Goal: Task Accomplishment & Management: Manage account settings

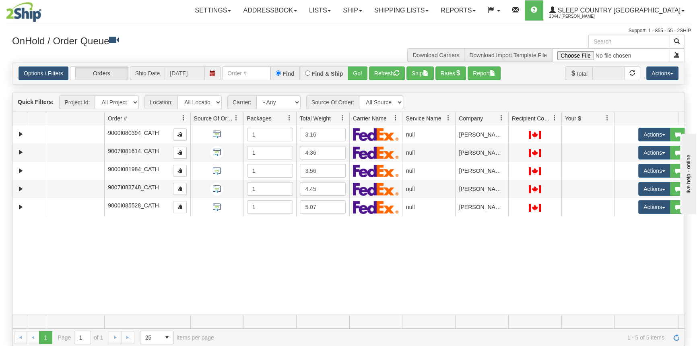
drag, startPoint x: 161, startPoint y: 116, endPoint x: 221, endPoint y: 118, distance: 60.8
click at [221, 118] on div "Aggregation Group Id Id Location Request Id Reply Id Order # Source Of Order Pa…" at bounding box center [345, 118] width 666 height 13
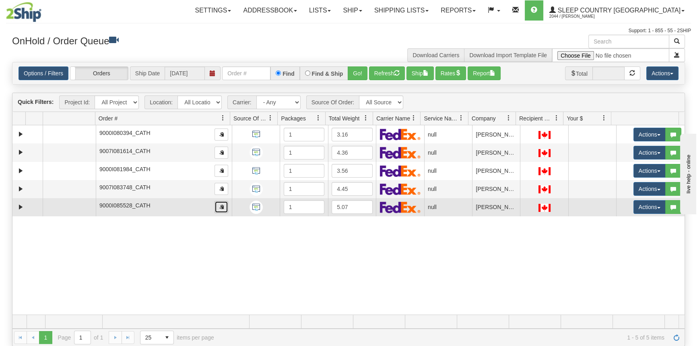
click at [223, 206] on button "button" at bounding box center [221, 207] width 14 height 12
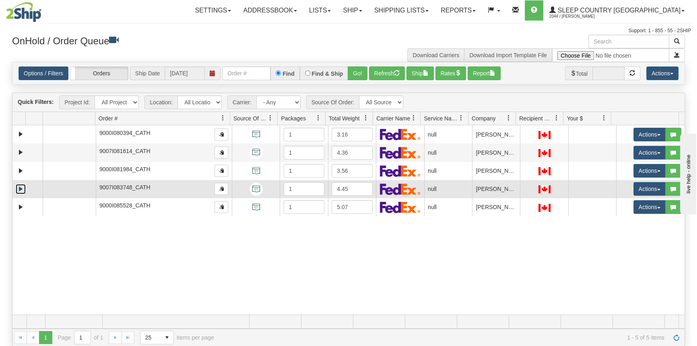
click at [20, 189] on link "Expand" at bounding box center [21, 189] width 10 height 10
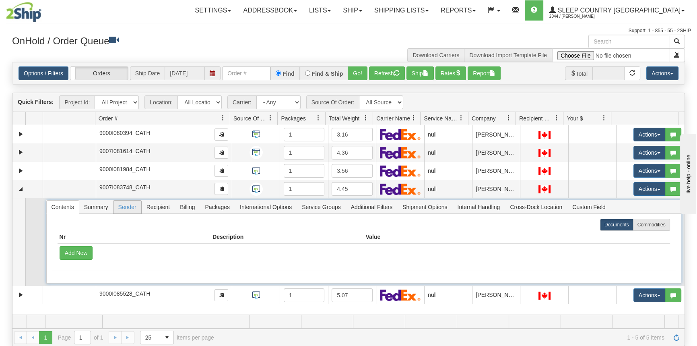
click at [128, 205] on span "Sender" at bounding box center [127, 206] width 28 height 13
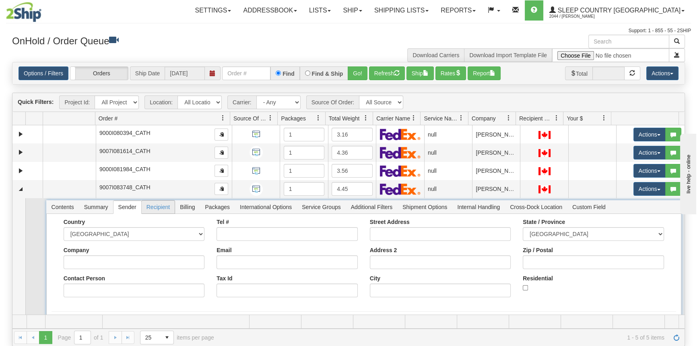
click at [163, 204] on span "Recipient" at bounding box center [158, 206] width 33 height 13
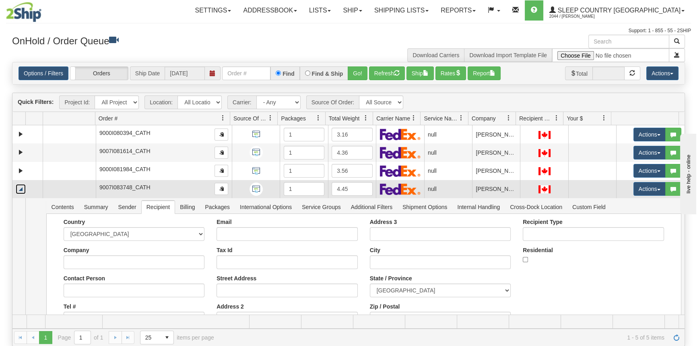
click at [20, 189] on link "Collapse" at bounding box center [21, 189] width 10 height 10
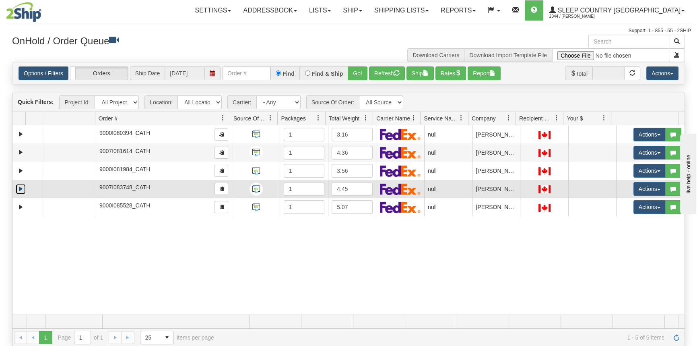
click at [20, 188] on link "Expand" at bounding box center [21, 189] width 10 height 10
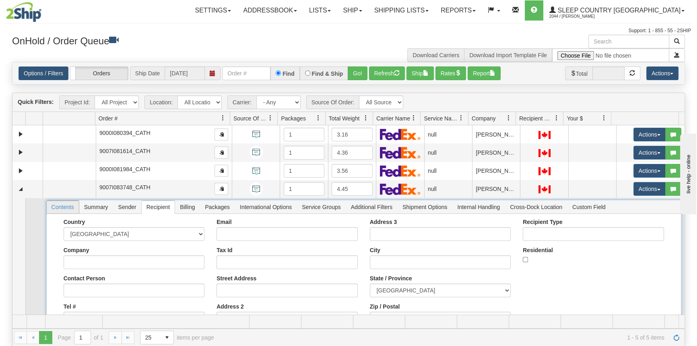
click at [62, 210] on span "Contents" at bounding box center [63, 206] width 32 height 13
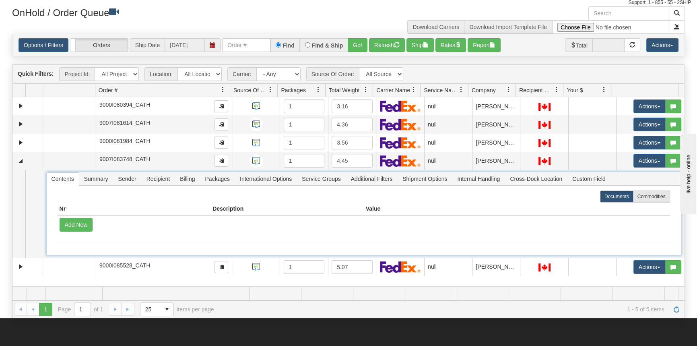
scroll to position [36, 0]
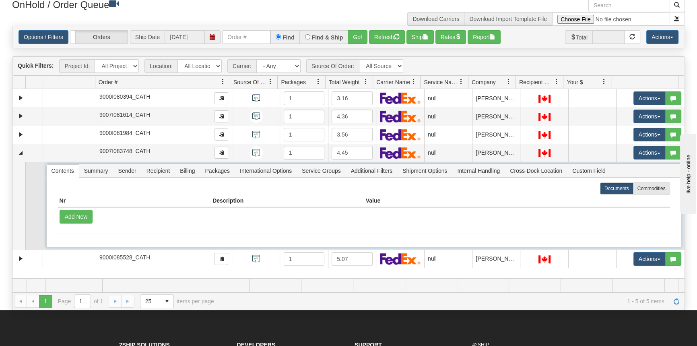
click at [100, 169] on span "Summary" at bounding box center [96, 170] width 34 height 13
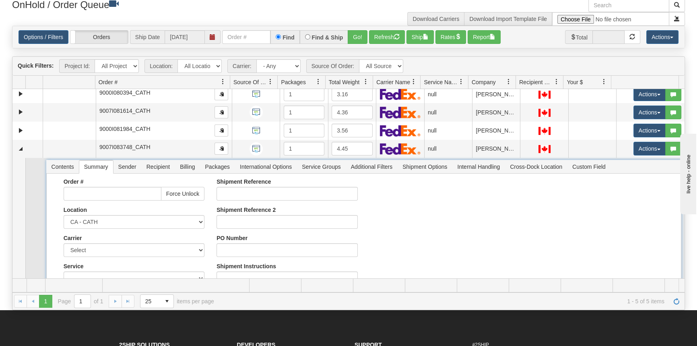
scroll to position [0, 0]
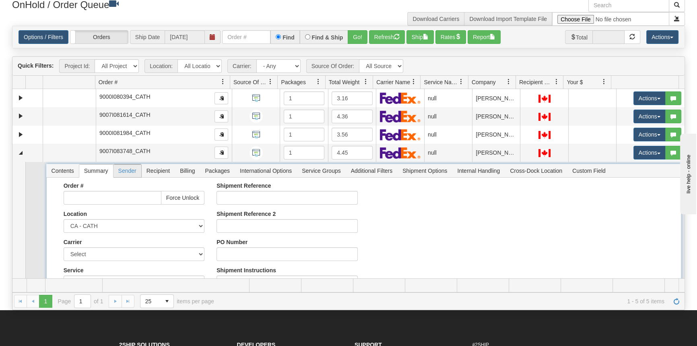
click at [134, 171] on span "Sender" at bounding box center [127, 170] width 28 height 13
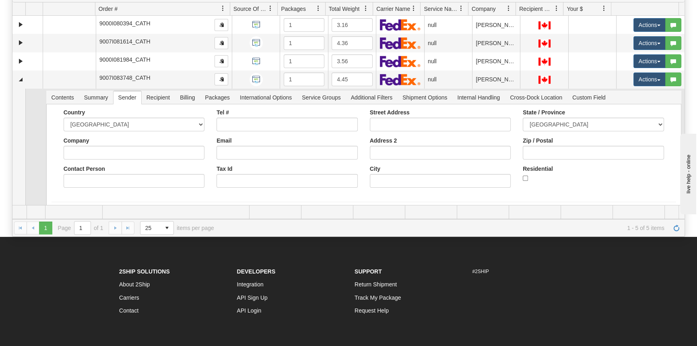
drag, startPoint x: 154, startPoint y: 89, endPoint x: 153, endPoint y: 95, distance: 6.0
click at [154, 89] on td "Contents Summary Sender Recipient Billing Packages International Options Servic…" at bounding box center [364, 160] width 642 height 143
click at [154, 95] on span "Recipient" at bounding box center [158, 97] width 33 height 13
click at [191, 97] on span "Billing" at bounding box center [187, 97] width 25 height 13
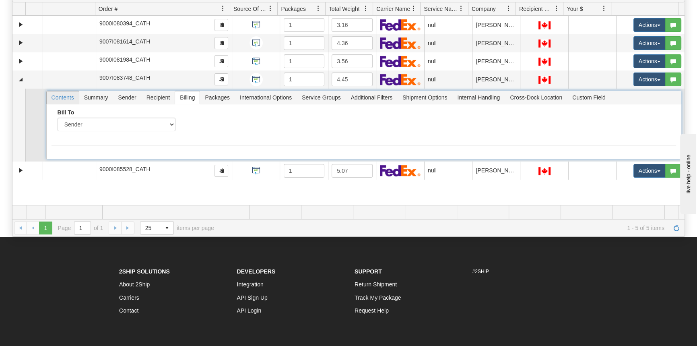
click at [54, 94] on span "Contents" at bounding box center [63, 97] width 32 height 13
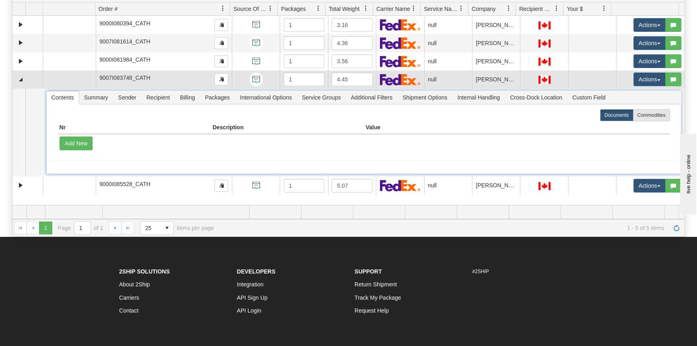
click at [27, 84] on td at bounding box center [27, 79] width 30 height 18
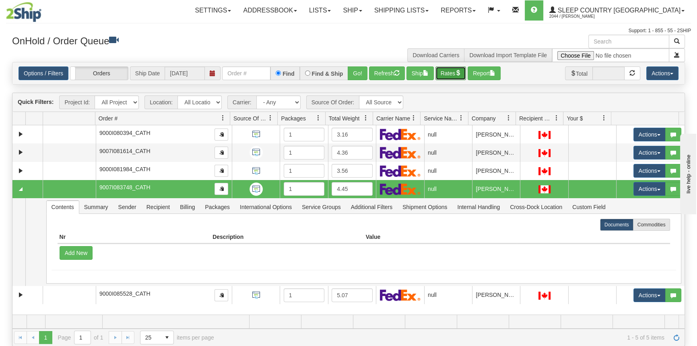
click at [444, 72] on button "Rates" at bounding box center [450, 73] width 31 height 14
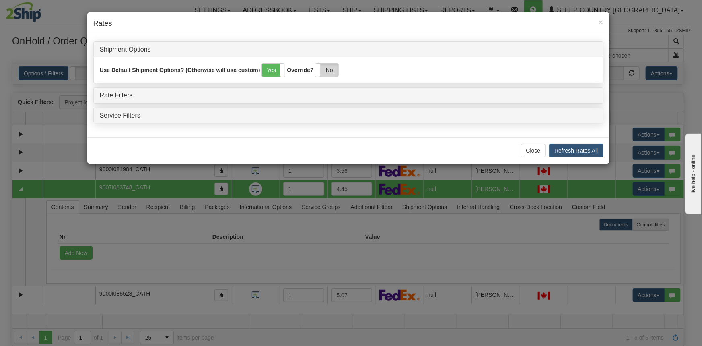
drag, startPoint x: 338, startPoint y: 74, endPoint x: 334, endPoint y: 73, distance: 4.5
click at [336, 74] on label "No" at bounding box center [326, 70] width 23 height 13
drag, startPoint x: 116, startPoint y: 91, endPoint x: 140, endPoint y: 96, distance: 24.3
click at [116, 91] on div "Rate Filters" at bounding box center [348, 95] width 509 height 15
click at [121, 96] on link "Rate Filters" at bounding box center [116, 95] width 33 height 7
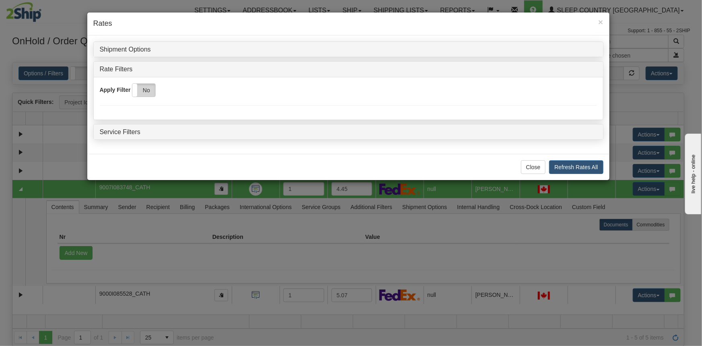
click at [146, 90] on label "No" at bounding box center [143, 90] width 23 height 13
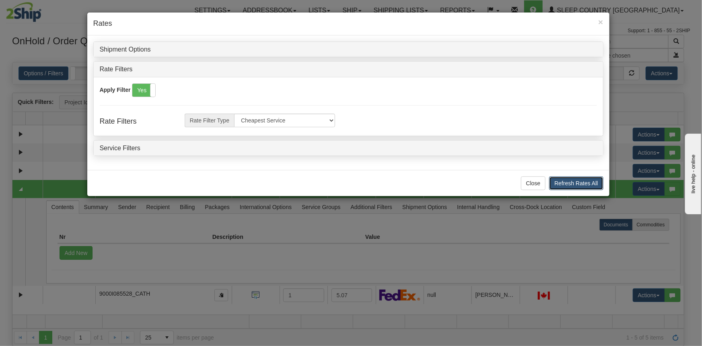
click at [577, 178] on button "Refresh Rates All" at bounding box center [576, 183] width 54 height 14
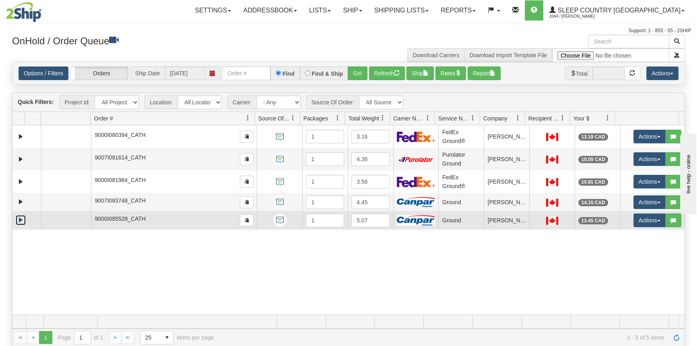
click at [21, 223] on link "Expand" at bounding box center [21, 220] width 10 height 10
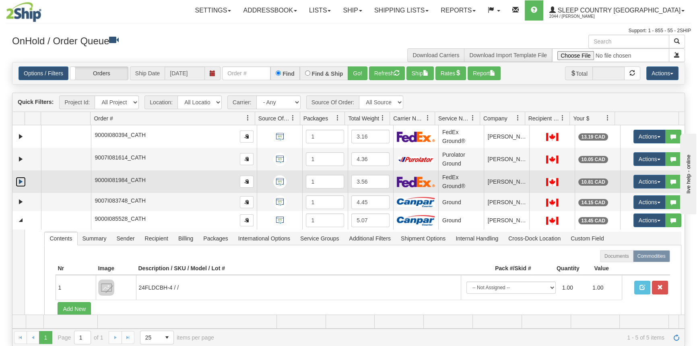
click at [23, 180] on link "Expand" at bounding box center [21, 182] width 10 height 10
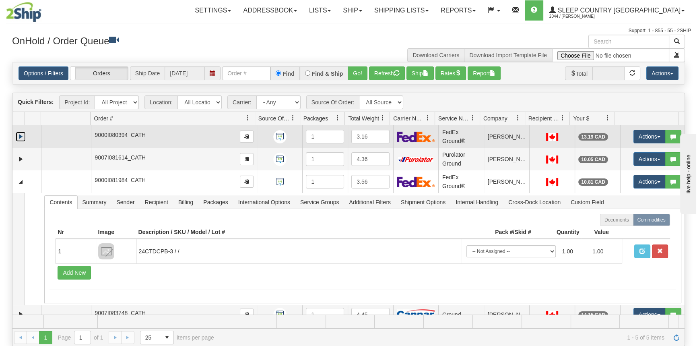
click at [19, 138] on link "Expand" at bounding box center [21, 137] width 10 height 10
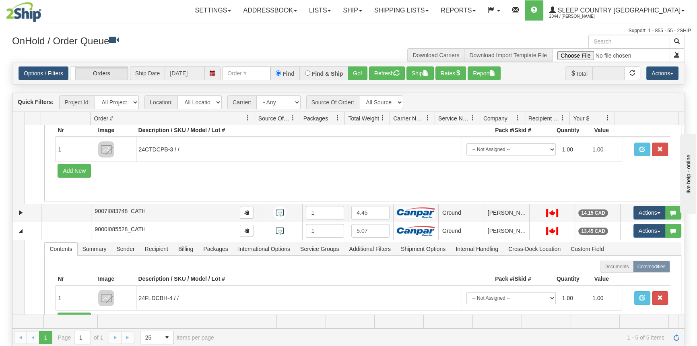
scroll to position [141, 0]
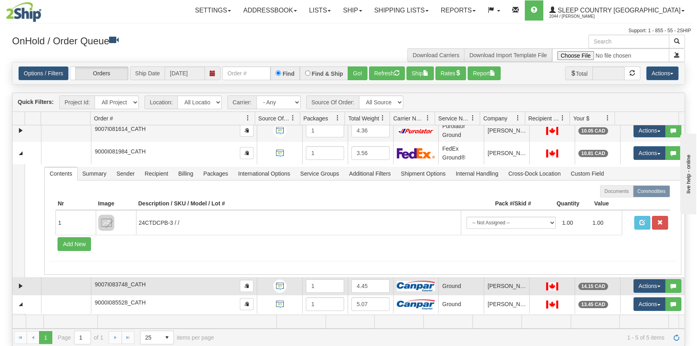
click at [141, 286] on td "9007I083748_CATH" at bounding box center [174, 286] width 166 height 18
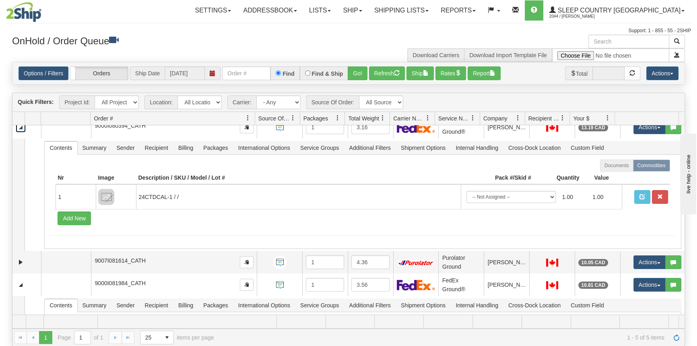
scroll to position [0, 0]
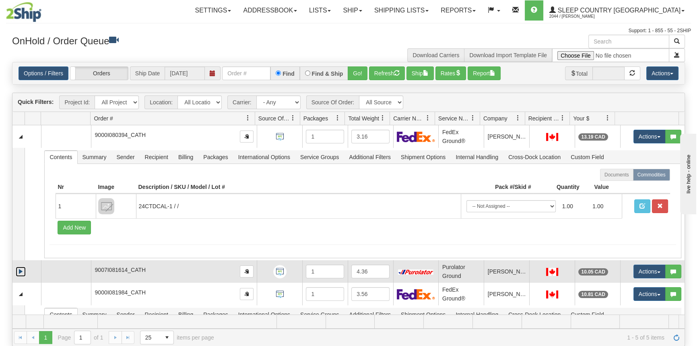
click at [20, 272] on link "Expand" at bounding box center [21, 271] width 10 height 10
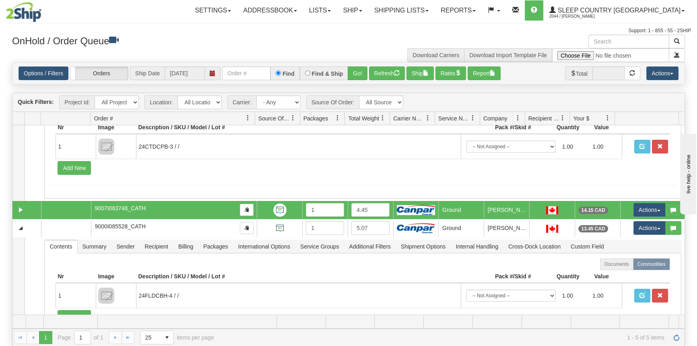
scroll to position [363, 0]
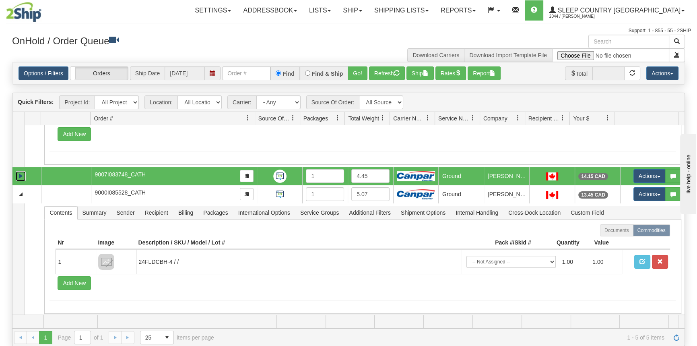
click at [23, 177] on link "Expand" at bounding box center [21, 176] width 10 height 10
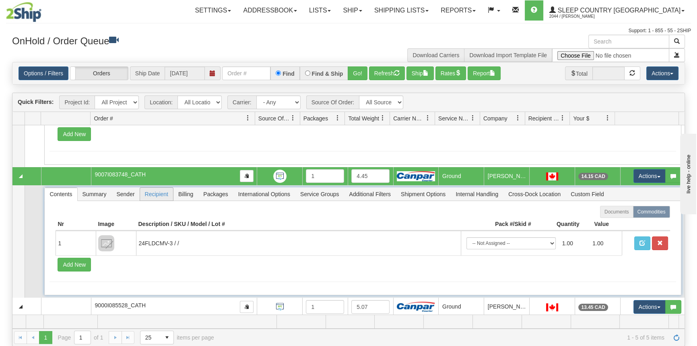
click at [155, 195] on span "Recipient" at bounding box center [156, 193] width 33 height 13
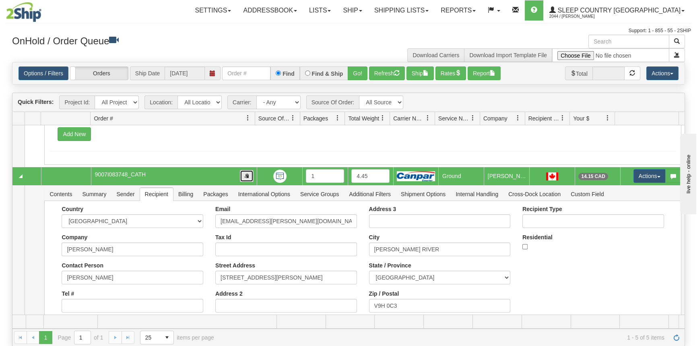
drag, startPoint x: 241, startPoint y: 173, endPoint x: 239, endPoint y: 177, distance: 4.3
click at [241, 174] on button "button" at bounding box center [247, 176] width 14 height 12
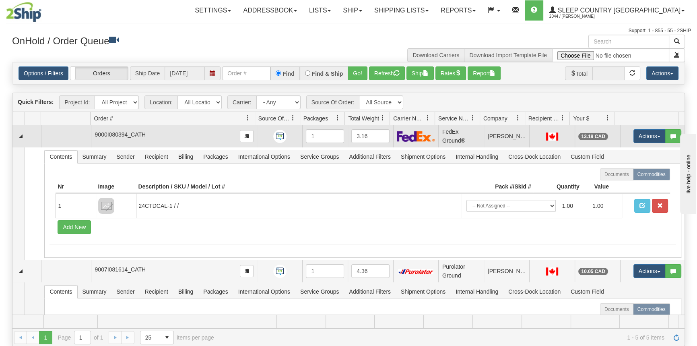
scroll to position [0, 0]
click at [21, 137] on link "Collapse" at bounding box center [21, 137] width 10 height 10
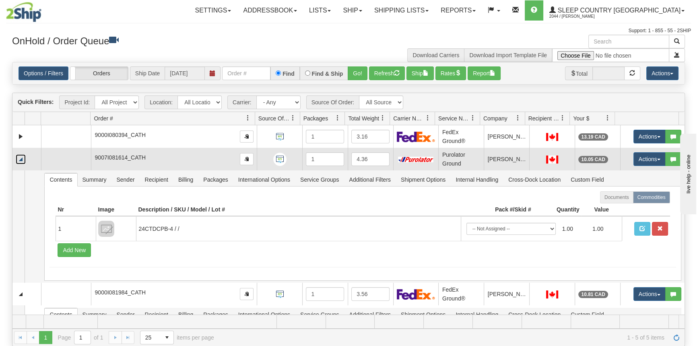
click at [21, 155] on link "Collapse" at bounding box center [21, 159] width 10 height 10
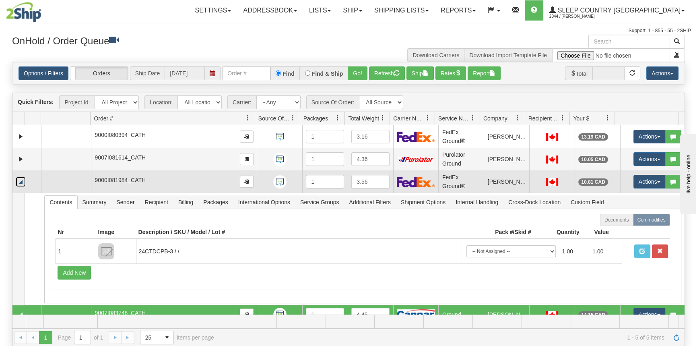
click at [18, 184] on link "Collapse" at bounding box center [21, 182] width 10 height 10
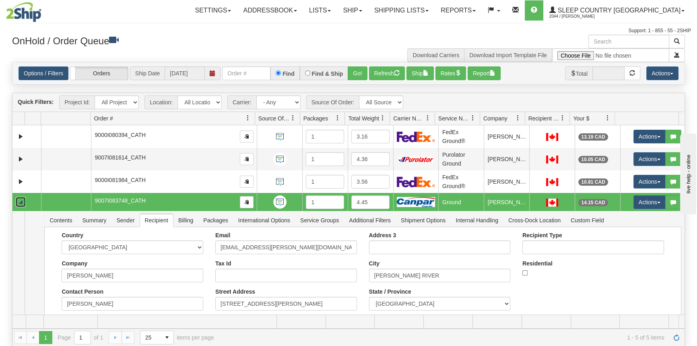
click at [22, 203] on link "Collapse" at bounding box center [21, 202] width 10 height 10
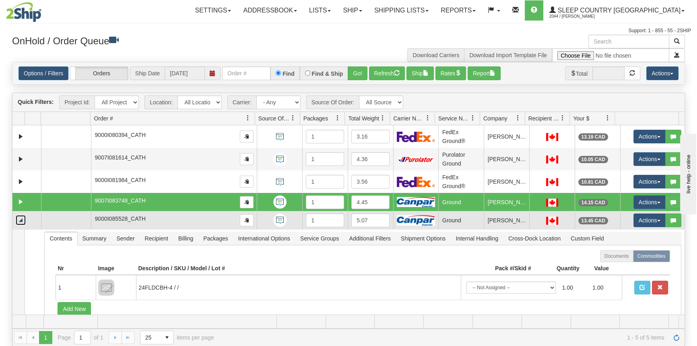
click at [24, 221] on link "Collapse" at bounding box center [21, 220] width 10 height 10
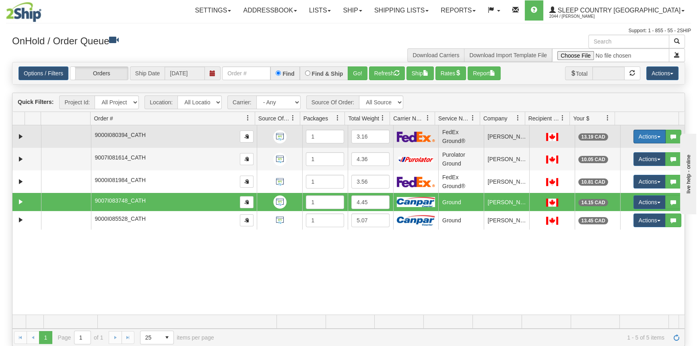
click at [636, 137] on button "Actions" at bounding box center [649, 137] width 32 height 14
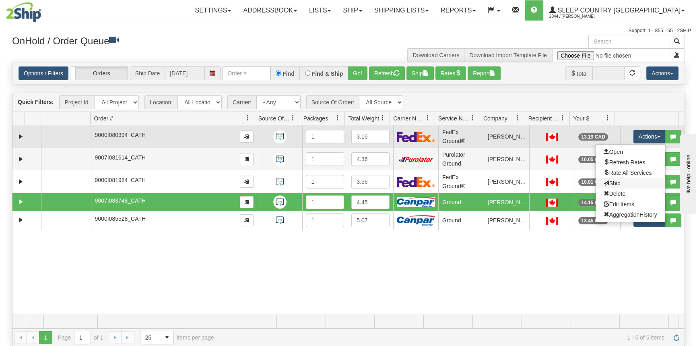
click at [623, 184] on link "Ship" at bounding box center [630, 183] width 70 height 10
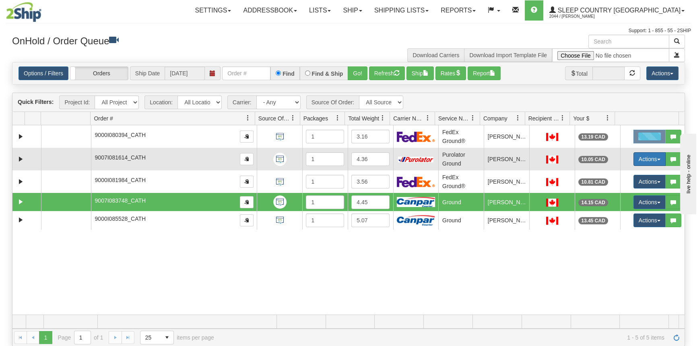
click at [640, 157] on button "Actions" at bounding box center [649, 159] width 32 height 14
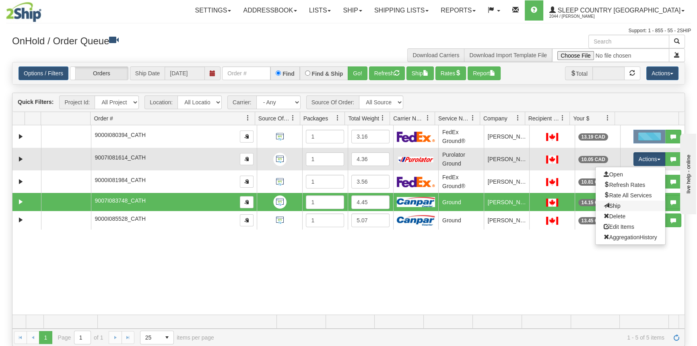
click at [618, 206] on link "Ship" at bounding box center [630, 205] width 70 height 10
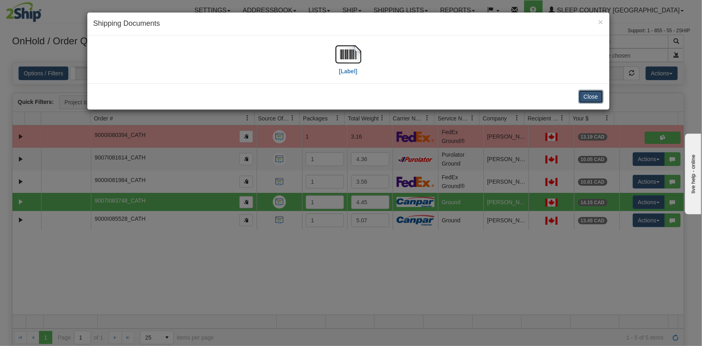
click at [590, 94] on button "Close" at bounding box center [591, 97] width 25 height 14
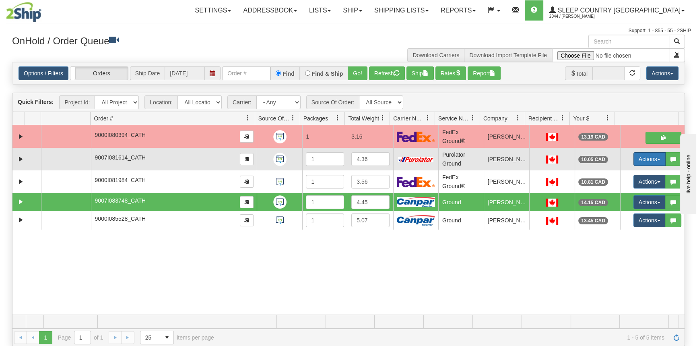
click at [639, 158] on button "Actions" at bounding box center [649, 159] width 32 height 14
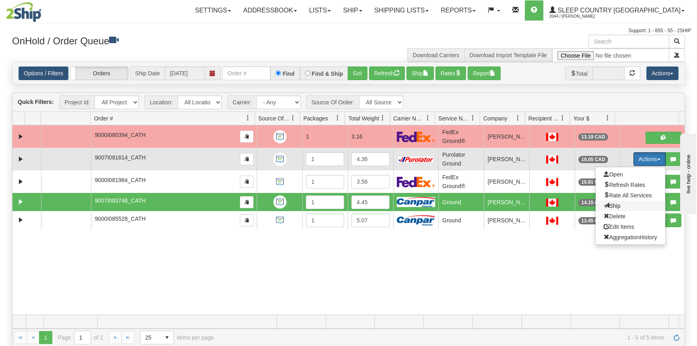
click at [612, 207] on span "Ship" at bounding box center [611, 205] width 17 height 6
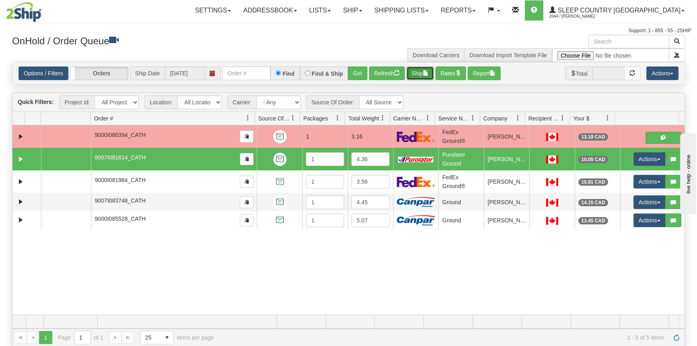
click at [420, 72] on button "Ship" at bounding box center [419, 73] width 27 height 14
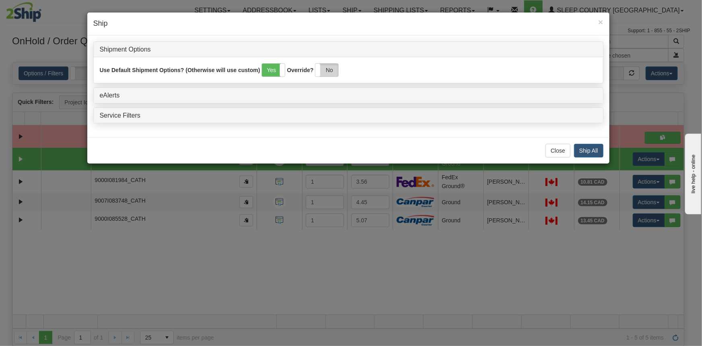
click at [337, 64] on label "No" at bounding box center [326, 70] width 23 height 13
click at [112, 94] on link "eAlerts" at bounding box center [110, 95] width 20 height 7
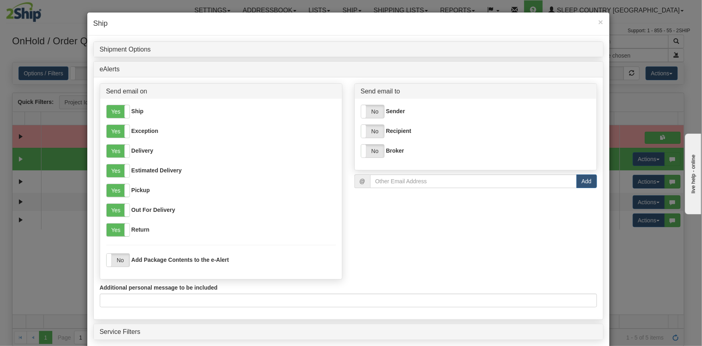
click at [601, 25] on div "× Ship" at bounding box center [348, 23] width 522 height 23
click at [598, 21] on span "×" at bounding box center [600, 21] width 5 height 9
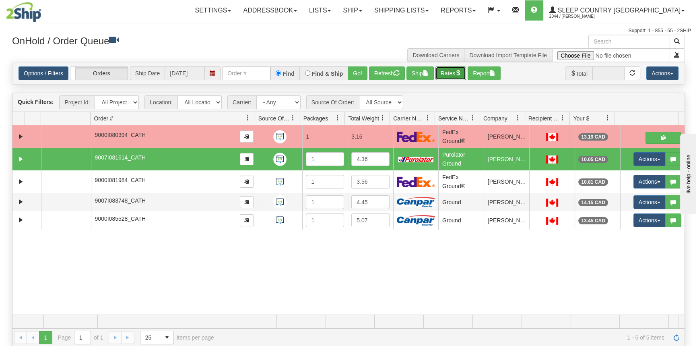
click at [449, 70] on button "Rates" at bounding box center [450, 73] width 31 height 14
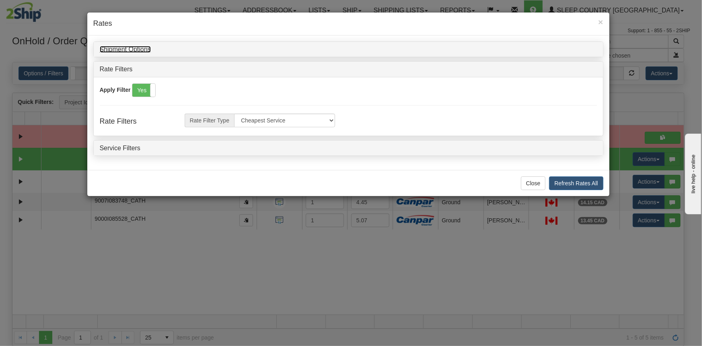
click at [146, 50] on link "Shipment Options" at bounding box center [125, 49] width 51 height 7
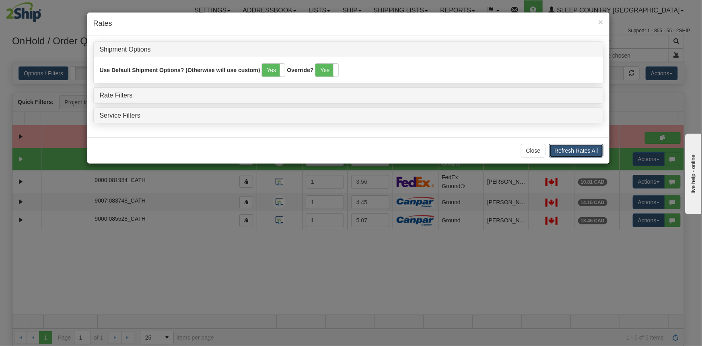
click at [585, 145] on button "Refresh Rates All" at bounding box center [576, 151] width 54 height 14
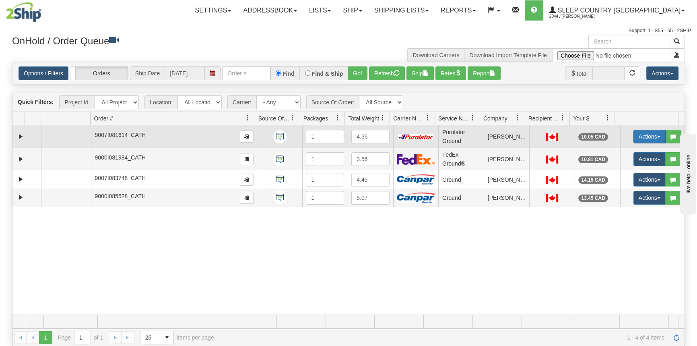
click at [643, 136] on button "Actions" at bounding box center [649, 137] width 32 height 14
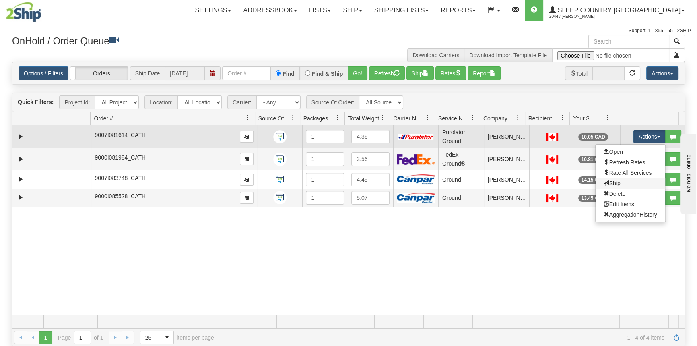
click at [616, 184] on link "Ship" at bounding box center [630, 183] width 70 height 10
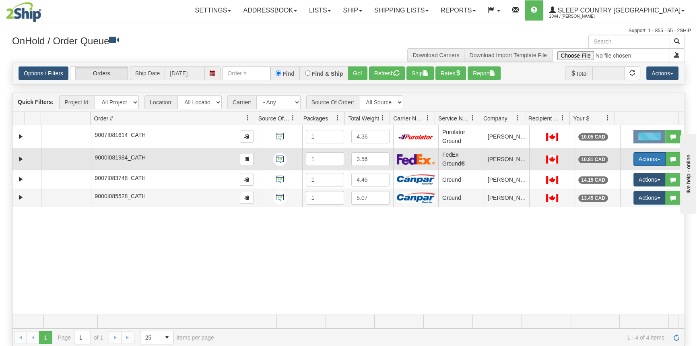
click at [641, 157] on button "Actions" at bounding box center [649, 159] width 32 height 14
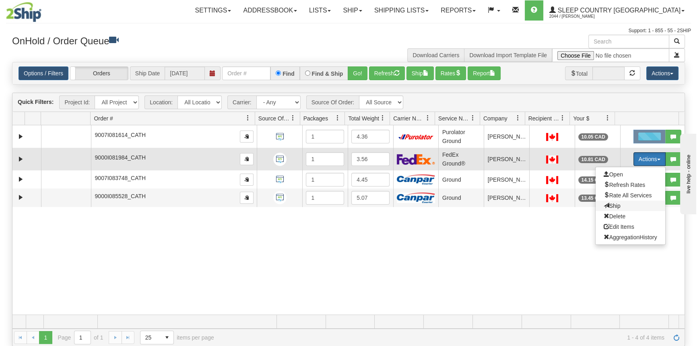
click at [612, 205] on span "Ship" at bounding box center [611, 205] width 17 height 6
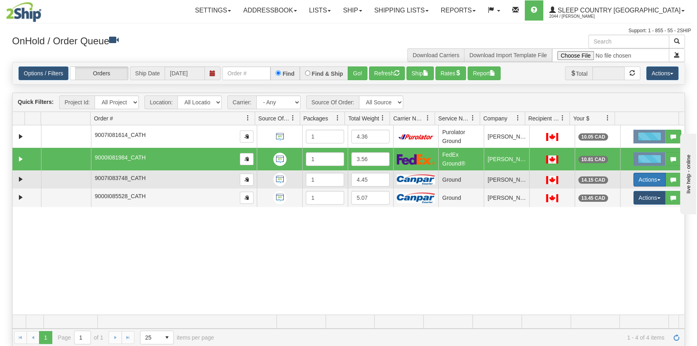
click at [640, 177] on button "Actions" at bounding box center [649, 180] width 32 height 14
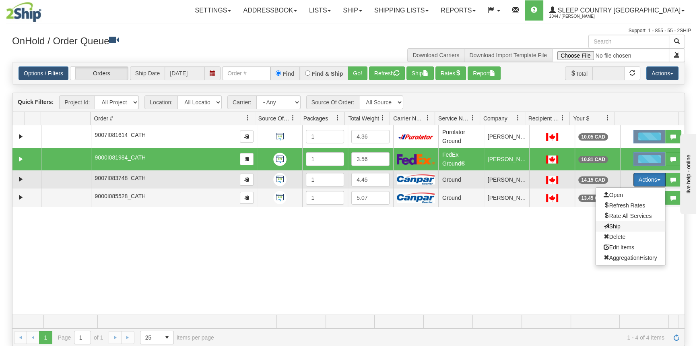
click at [611, 224] on span "Ship" at bounding box center [611, 226] width 17 height 6
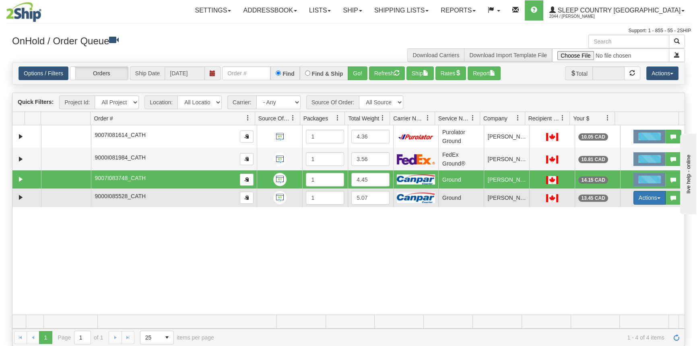
click at [638, 196] on button "Actions" at bounding box center [649, 198] width 32 height 14
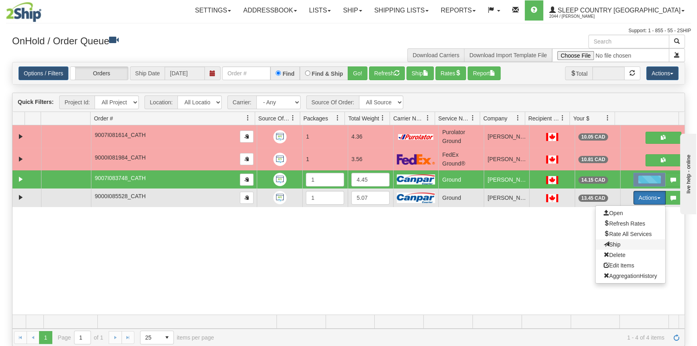
click at [605, 244] on span "Ship" at bounding box center [611, 244] width 17 height 6
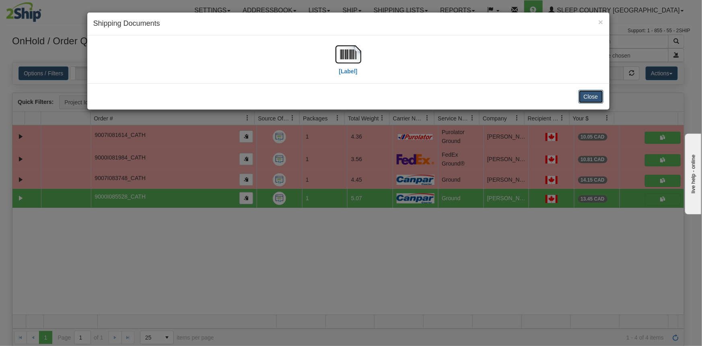
drag, startPoint x: 591, startPoint y: 91, endPoint x: 586, endPoint y: 89, distance: 5.5
click at [591, 91] on button "Close" at bounding box center [591, 97] width 25 height 14
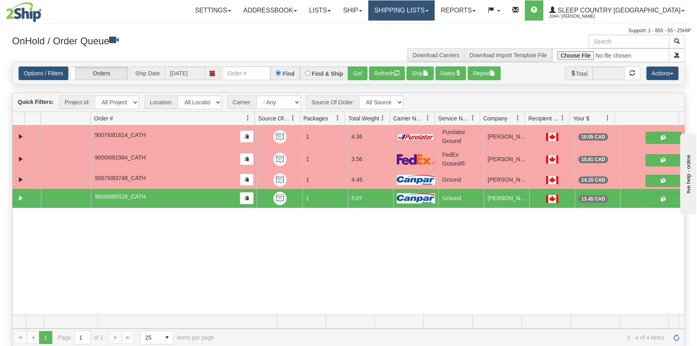
click at [434, 15] on link "Shipping lists" at bounding box center [401, 10] width 66 height 20
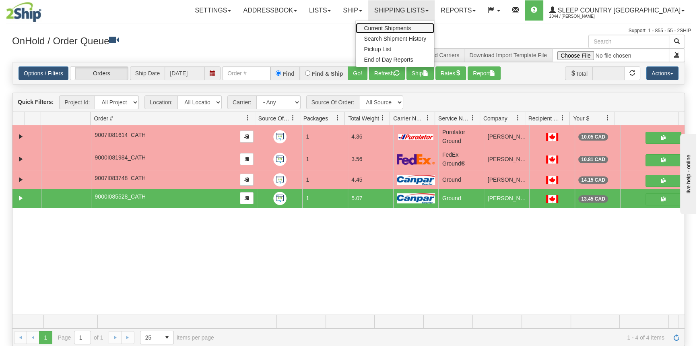
click at [411, 29] on span "Current Shipments" at bounding box center [387, 28] width 47 height 6
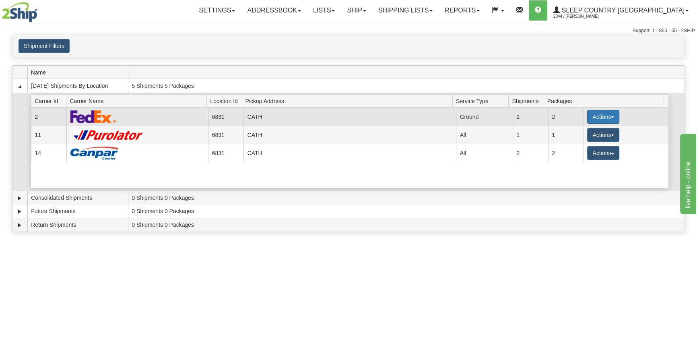
click at [596, 121] on button "Actions" at bounding box center [603, 117] width 32 height 14
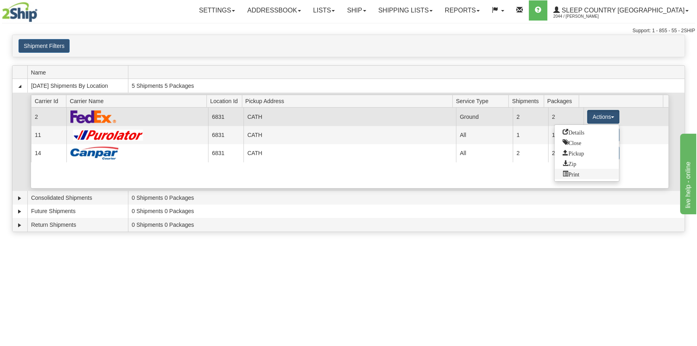
click at [573, 171] on span "Print" at bounding box center [570, 174] width 16 height 6
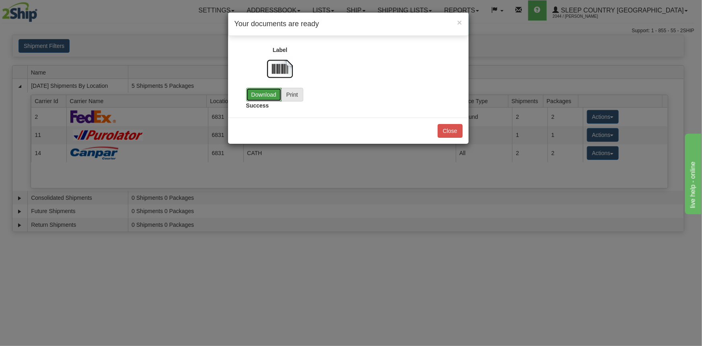
click at [267, 96] on link "Download" at bounding box center [263, 95] width 35 height 14
drag, startPoint x: 448, startPoint y: 132, endPoint x: 454, endPoint y: 132, distance: 6.0
click at [448, 132] on button "Close" at bounding box center [450, 131] width 25 height 14
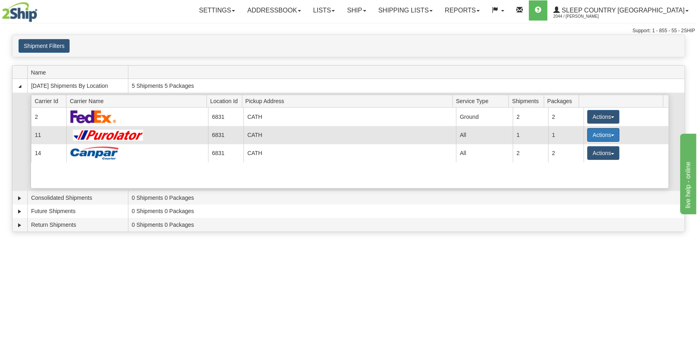
drag, startPoint x: 595, startPoint y: 133, endPoint x: 589, endPoint y: 128, distance: 8.6
click at [595, 133] on button "Actions" at bounding box center [603, 135] width 32 height 14
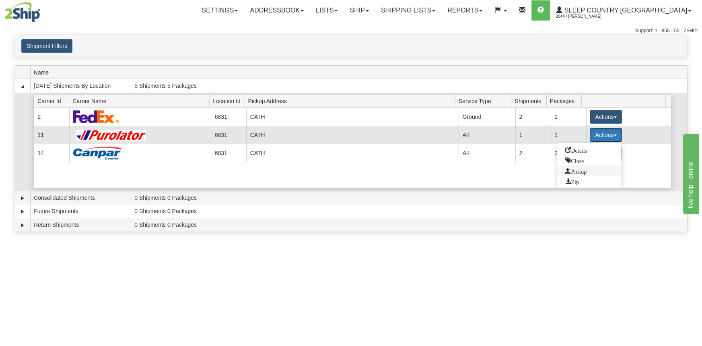
scroll to position [11, 0]
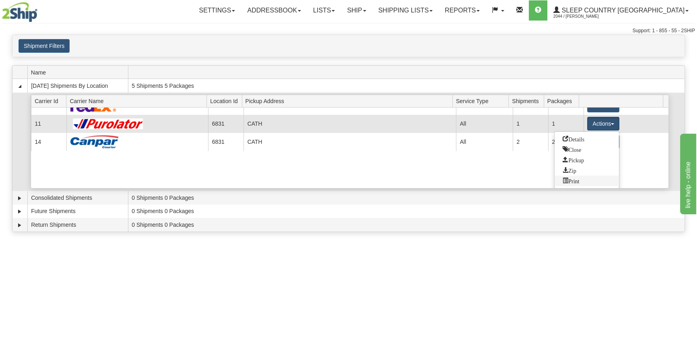
click at [579, 179] on span "Print" at bounding box center [570, 180] width 16 height 6
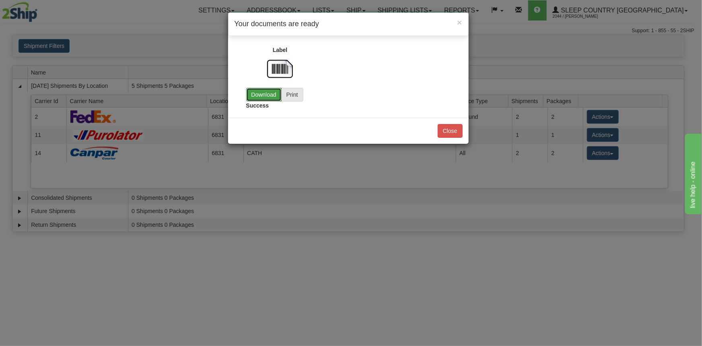
click at [262, 95] on link "Download" at bounding box center [263, 95] width 35 height 14
click at [459, 129] on button "Close" at bounding box center [450, 131] width 25 height 14
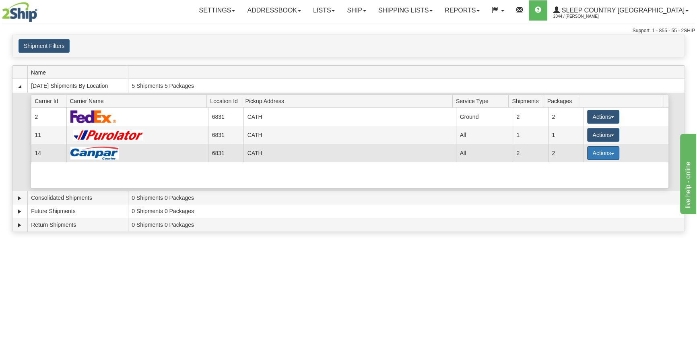
click at [607, 149] on button "Actions" at bounding box center [603, 153] width 32 height 14
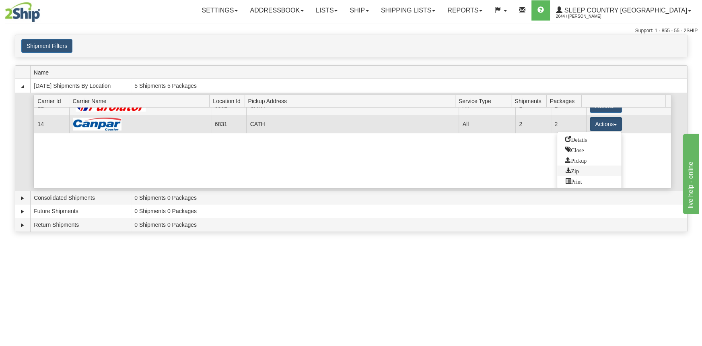
scroll to position [29, 0]
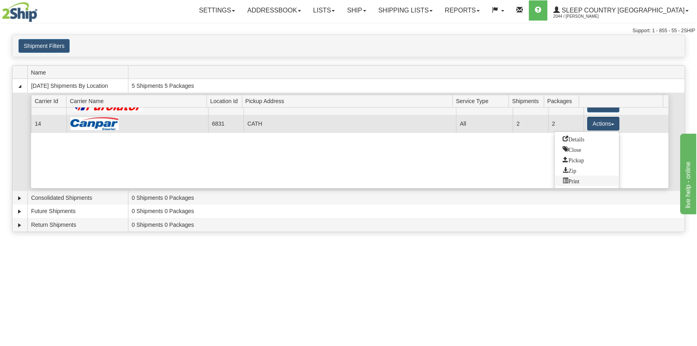
click at [579, 177] on span "Print" at bounding box center [570, 180] width 16 height 6
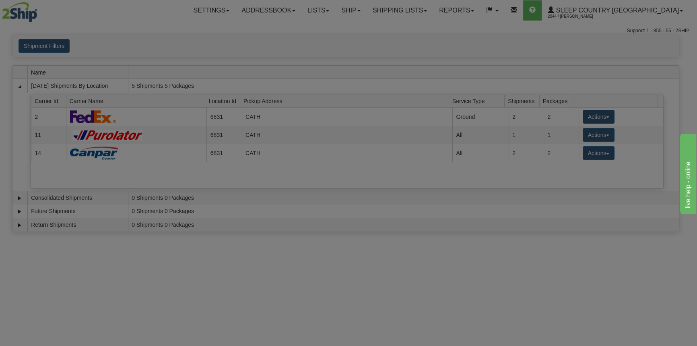
scroll to position [0, 0]
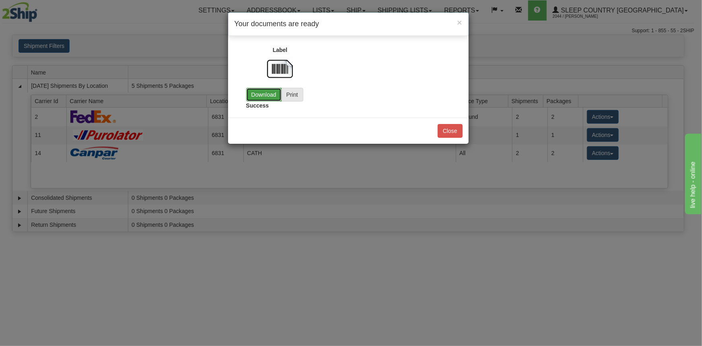
click at [269, 96] on link "Download" at bounding box center [263, 95] width 35 height 14
click at [411, 70] on div "Success" at bounding box center [348, 83] width 216 height 58
click at [444, 131] on button "Close" at bounding box center [450, 131] width 25 height 14
